Goal: Check status

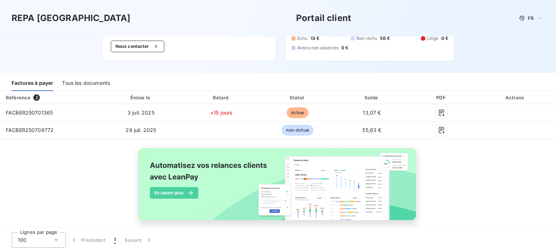
scroll to position [66, 0]
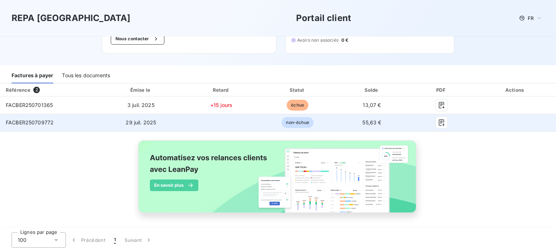
click at [62, 124] on td "FACBER250709772" at bounding box center [49, 122] width 99 height 17
click at [47, 124] on span "FACBER250709772" at bounding box center [30, 122] width 48 height 6
click at [54, 122] on td "FACBER250709772" at bounding box center [49, 122] width 99 height 17
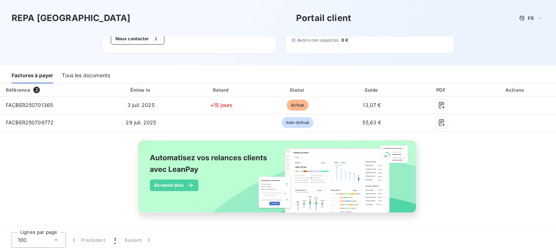
click at [53, 155] on div "Référence 2 Émise le Retard Statut Solde PDF Actions FACBER250701365 [DATE] +15…" at bounding box center [278, 156] width 556 height 146
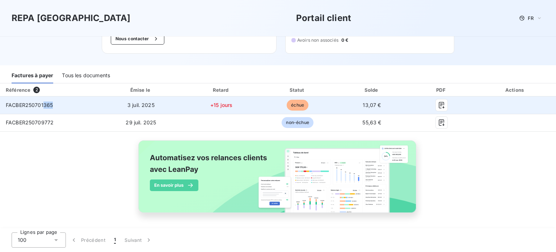
drag, startPoint x: 53, startPoint y: 104, endPoint x: 42, endPoint y: 105, distance: 11.3
click at [42, 105] on td "FACBER250701365" at bounding box center [49, 104] width 99 height 17
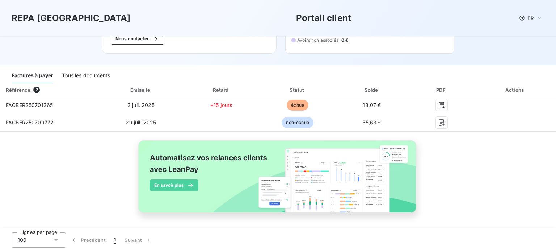
click at [52, 147] on div "Référence 2 Émise le Retard Statut Solde PDF Actions FACBER250701365 [DATE] +15…" at bounding box center [278, 156] width 556 height 146
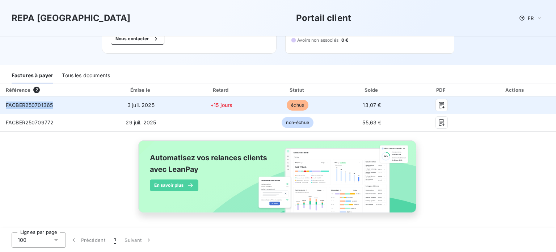
drag, startPoint x: 57, startPoint y: 104, endPoint x: 4, endPoint y: 107, distance: 53.3
click at [4, 107] on td "FACBER250701365" at bounding box center [49, 104] width 99 height 17
copy span "FACBER250701365"
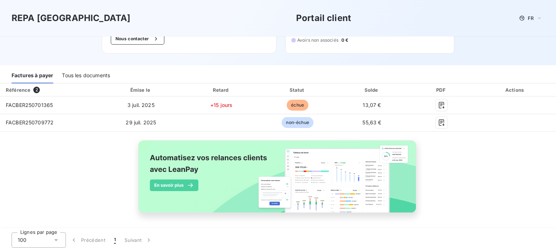
click at [497, 197] on div "Référence 2 Émise le Retard Statut Solde PDF Actions FACBER250701365 [DATE] +15…" at bounding box center [278, 156] width 556 height 146
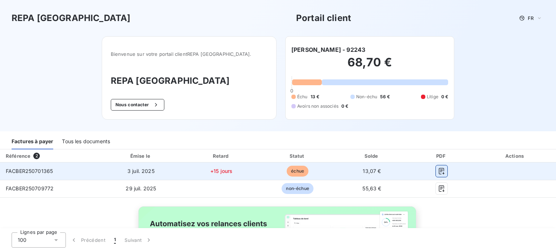
click at [438, 174] on icon "button" at bounding box center [441, 170] width 7 height 7
